Goal: Entertainment & Leisure: Consume media (video, audio)

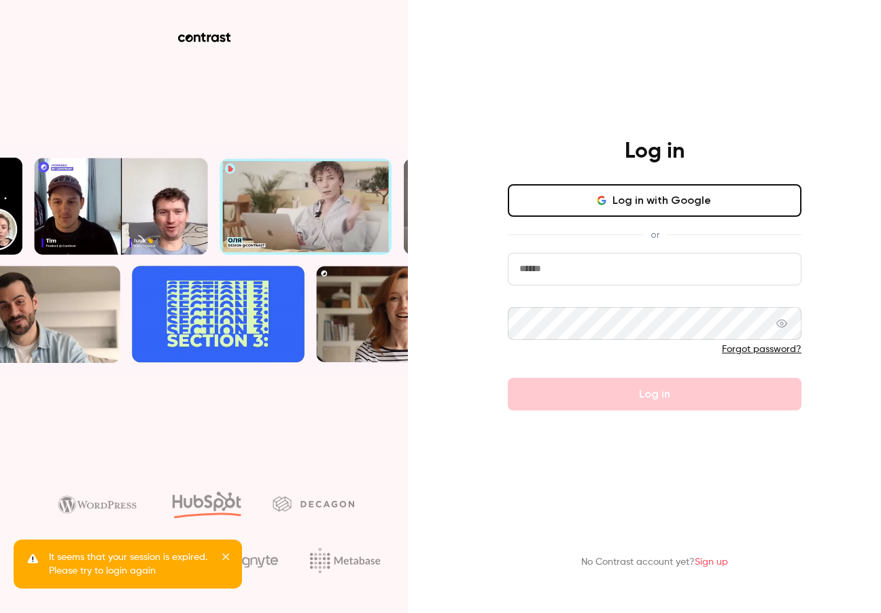
click at [762, 199] on button "Log in with Google" at bounding box center [655, 200] width 294 height 33
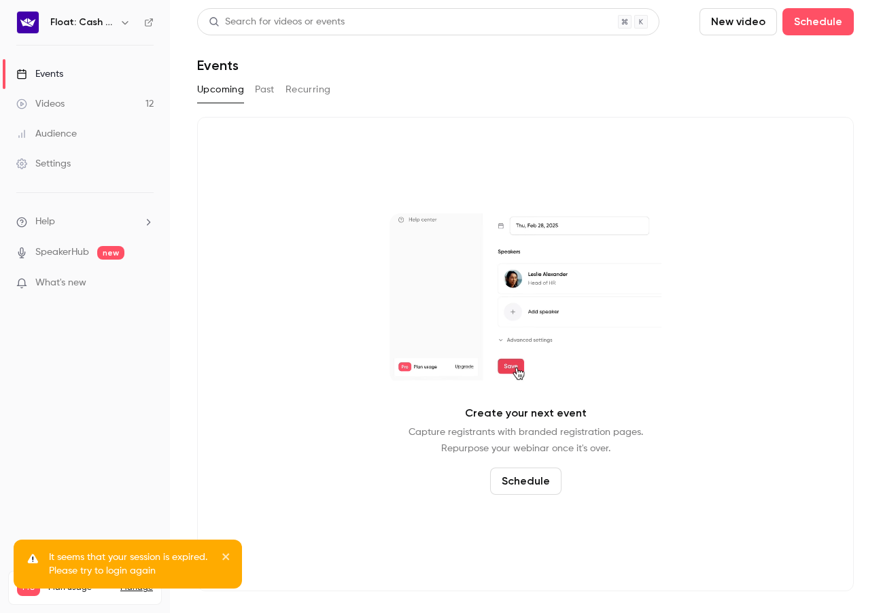
click at [69, 109] on link "Videos 12" at bounding box center [85, 104] width 170 height 30
